Goal: Task Accomplishment & Management: Manage account settings

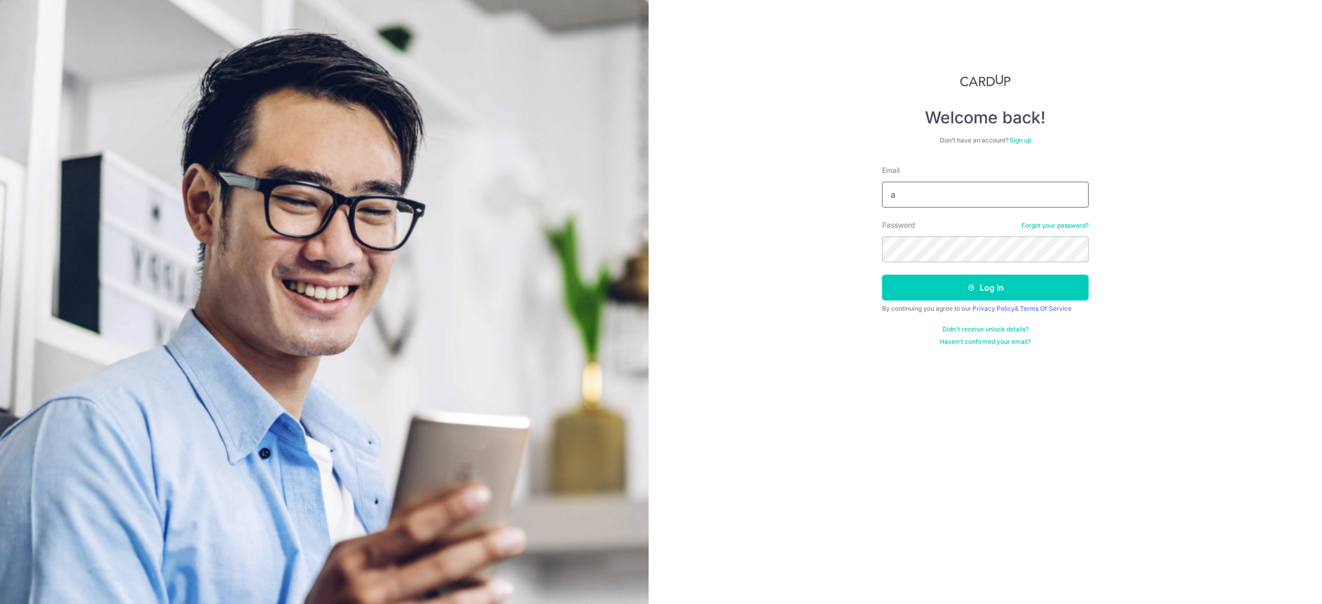
type input "[PERSON_NAME][EMAIL_ADDRESS][DOMAIN_NAME]"
click at [882, 275] on button "Log in" at bounding box center [985, 288] width 207 height 26
